Goal: Transaction & Acquisition: Purchase product/service

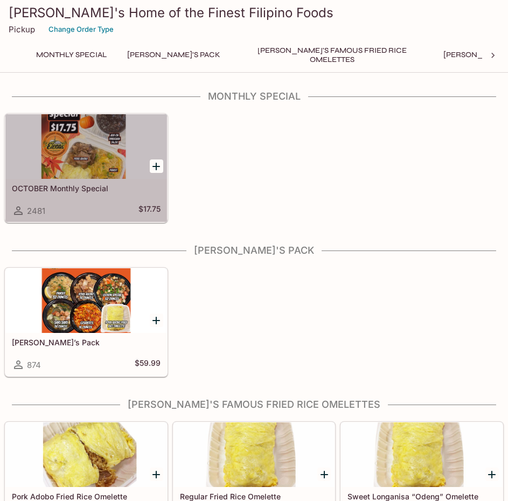
click at [73, 151] on div at bounding box center [86, 146] width 162 height 65
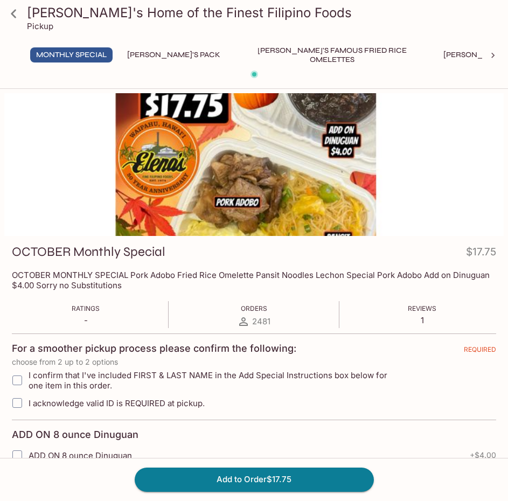
click at [456, 54] on button "[PERSON_NAME]'s Mixed Plates" at bounding box center [506, 54] width 137 height 15
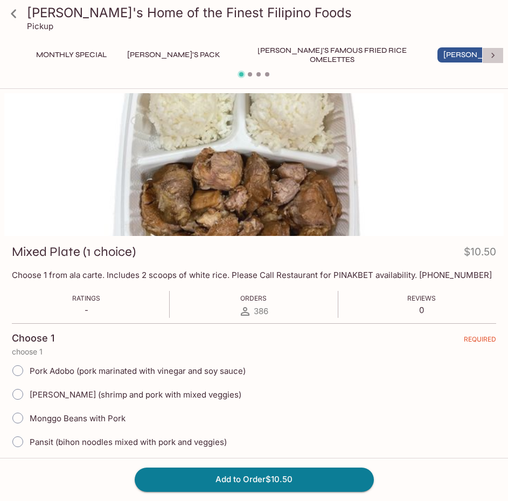
click at [496, 56] on icon at bounding box center [493, 55] width 11 height 11
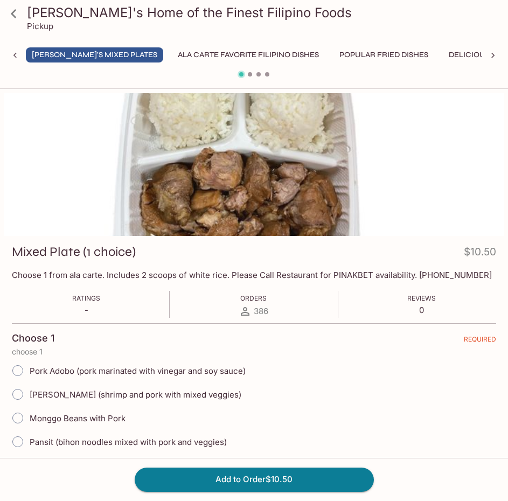
click at [172, 52] on button "Ala Carte Favorite Filipino Dishes" at bounding box center [248, 54] width 153 height 15
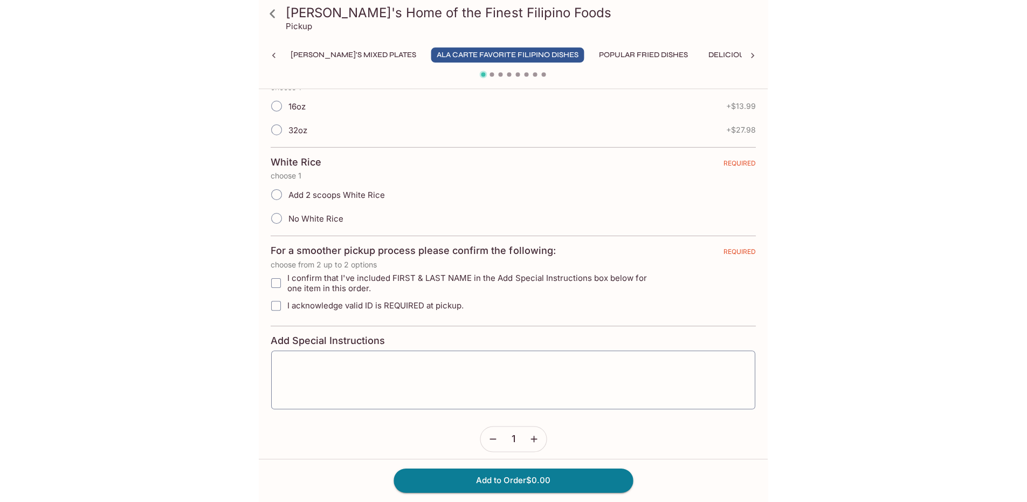
scroll to position [0, 0]
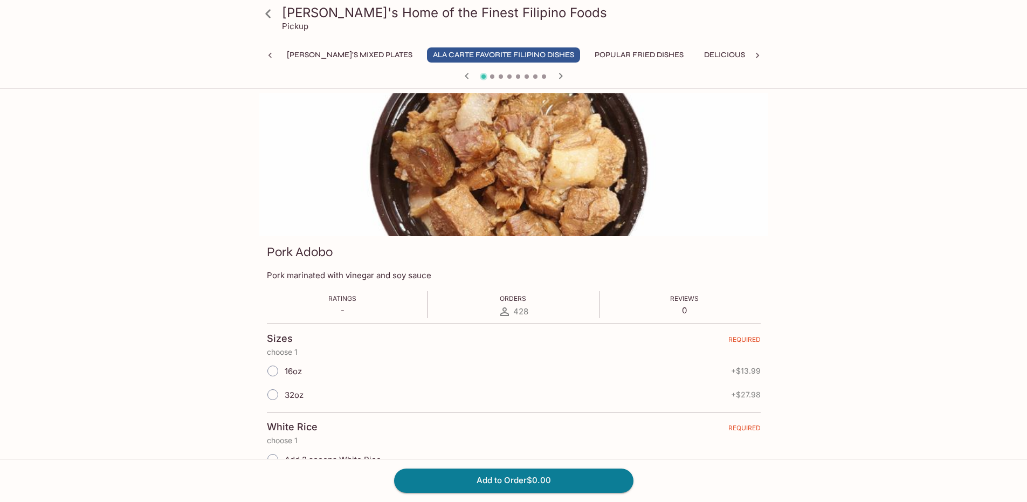
click at [270, 15] on icon at bounding box center [268, 13] width 19 height 19
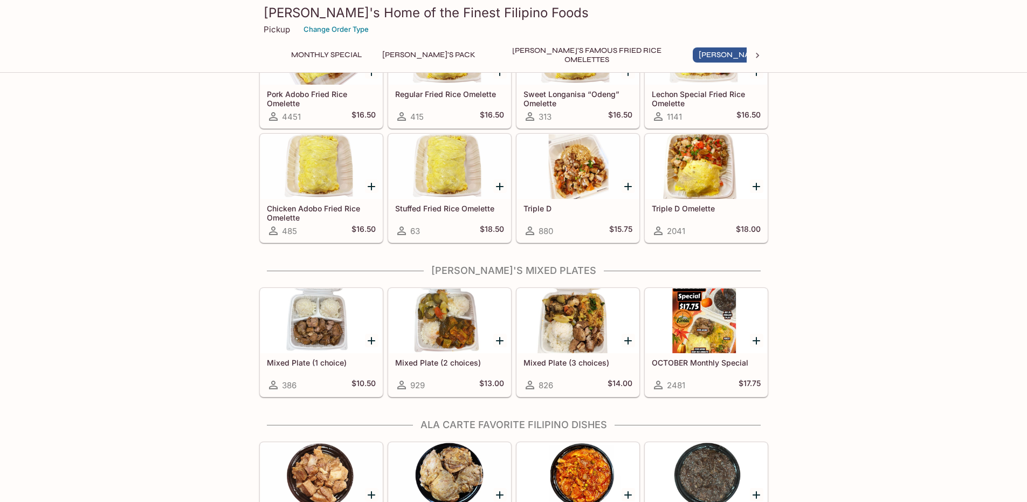
scroll to position [701, 0]
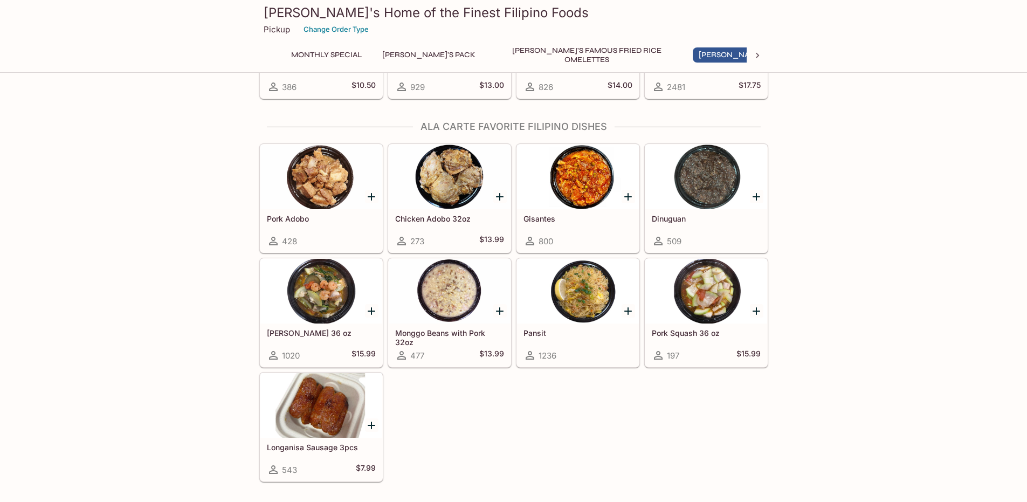
click at [508, 174] on div at bounding box center [706, 176] width 122 height 65
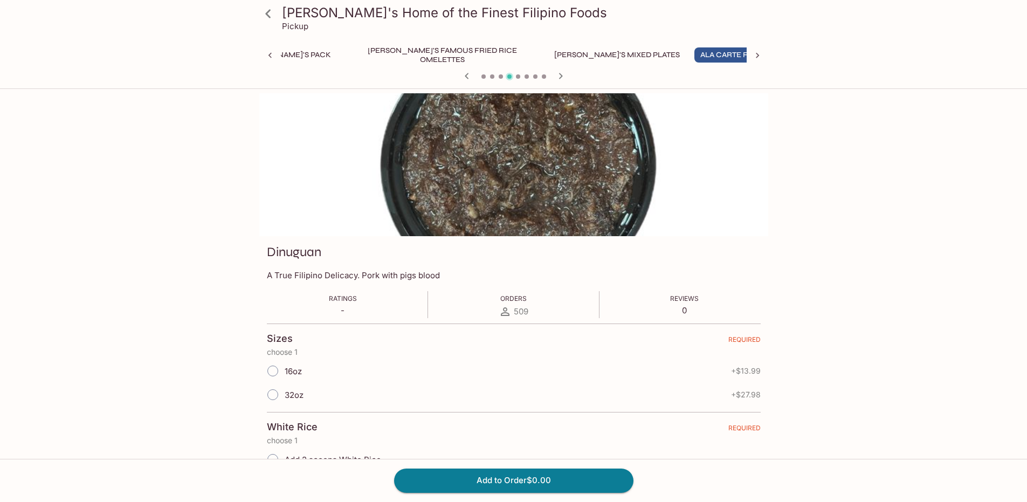
click at [269, 20] on icon at bounding box center [268, 13] width 19 height 19
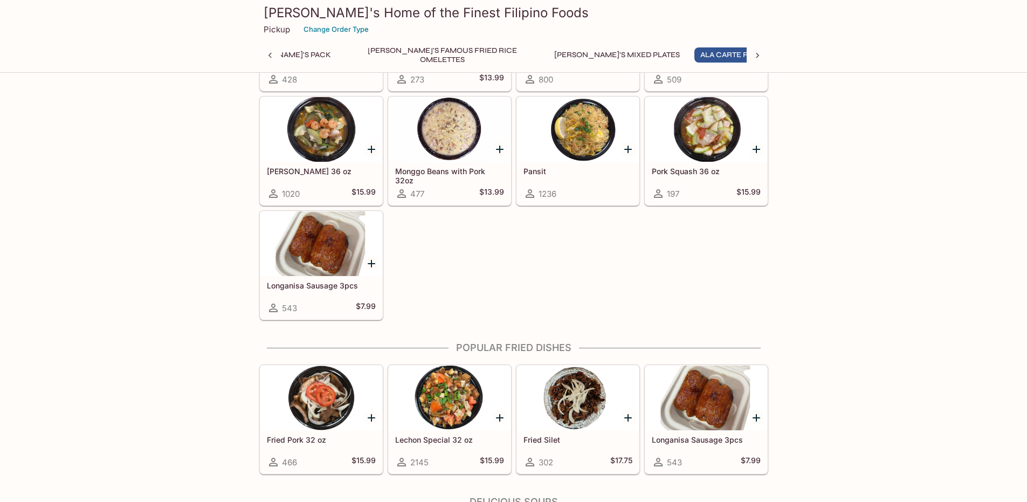
scroll to position [970, 0]
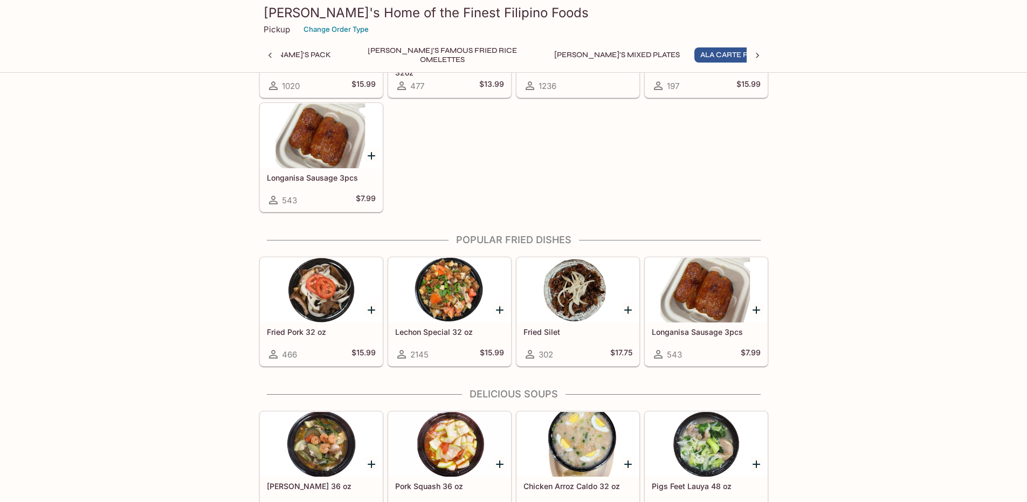
click at [459, 289] on div at bounding box center [450, 290] width 122 height 65
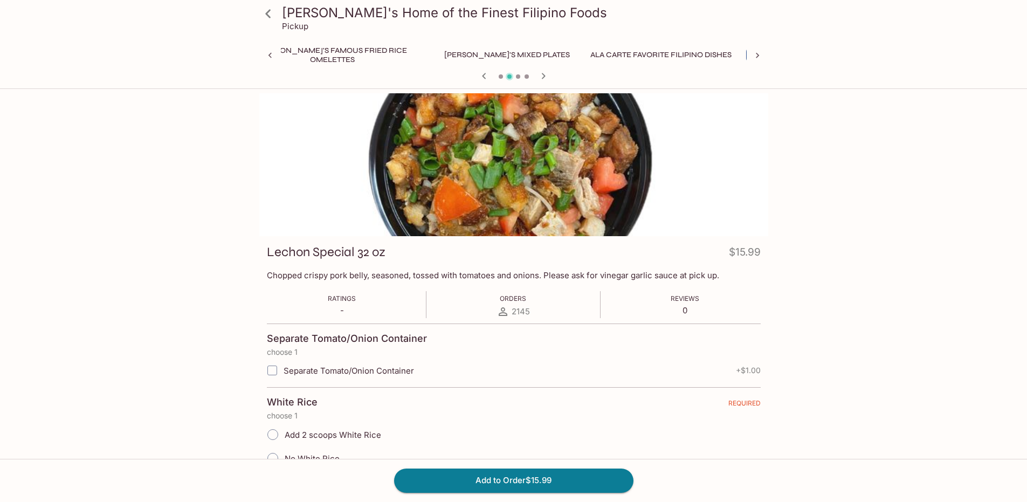
click at [220, 165] on div "Elena's Home of the Finest Filipino Foods Pickup Monthly Special Elena's Pack E…" at bounding box center [514, 421] width 690 height 657
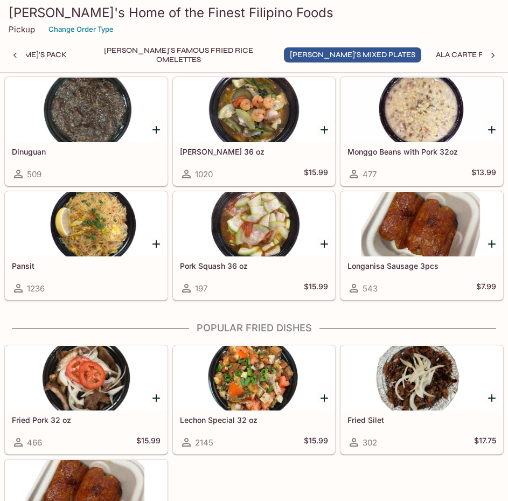
scroll to position [916, 0]
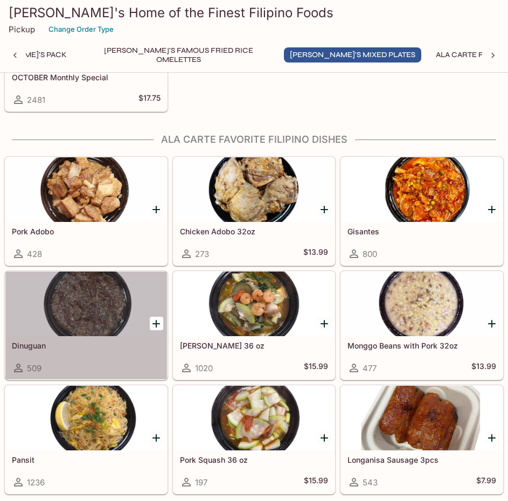
click at [99, 308] on div at bounding box center [86, 304] width 162 height 65
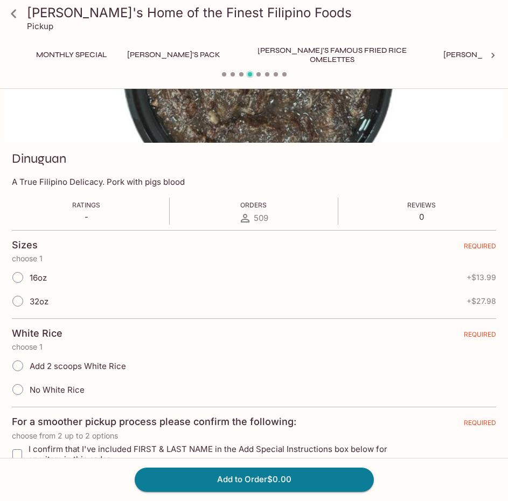
scroll to position [0, 154]
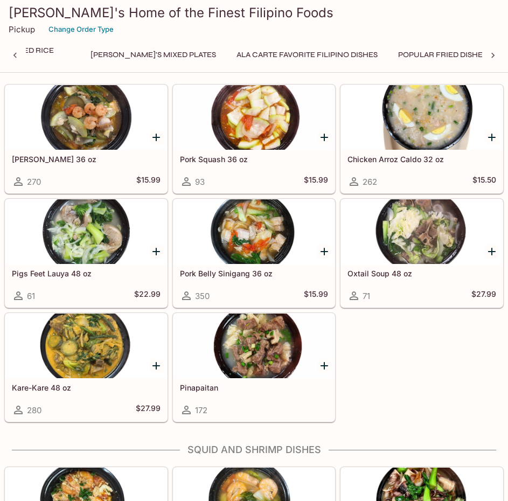
scroll to position [1852, 0]
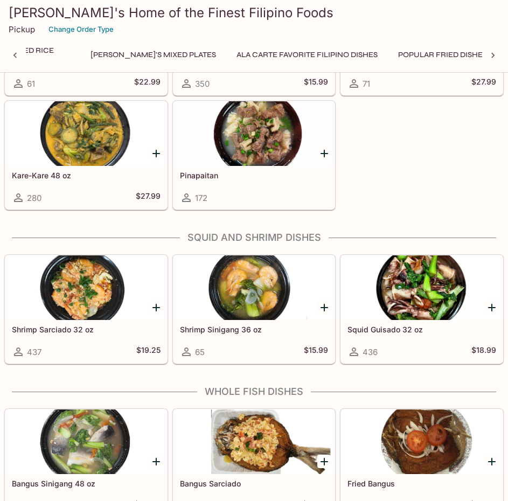
click at [425, 304] on div at bounding box center [422, 287] width 162 height 65
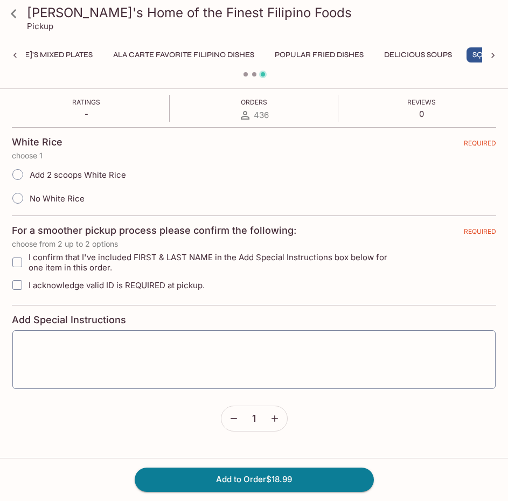
scroll to position [216, 0]
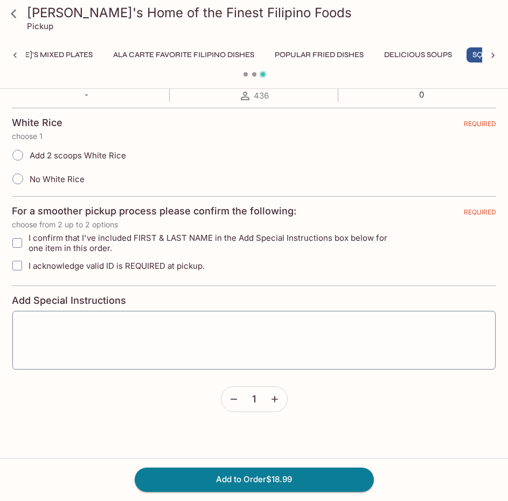
drag, startPoint x: 192, startPoint y: 168, endPoint x: 188, endPoint y: 146, distance: 22.4
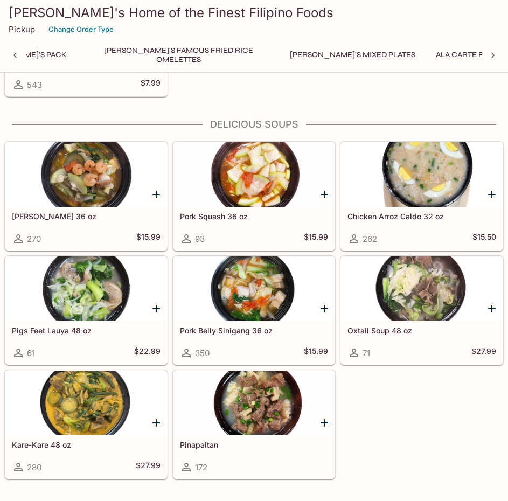
scroll to position [0, 264]
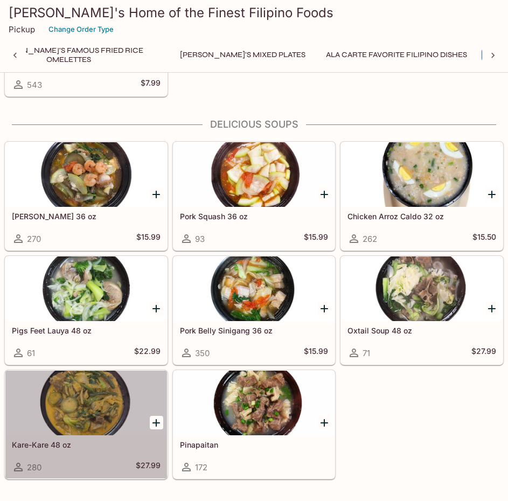
click at [84, 402] on div at bounding box center [86, 403] width 162 height 65
